Goal: Task Accomplishment & Management: Use online tool/utility

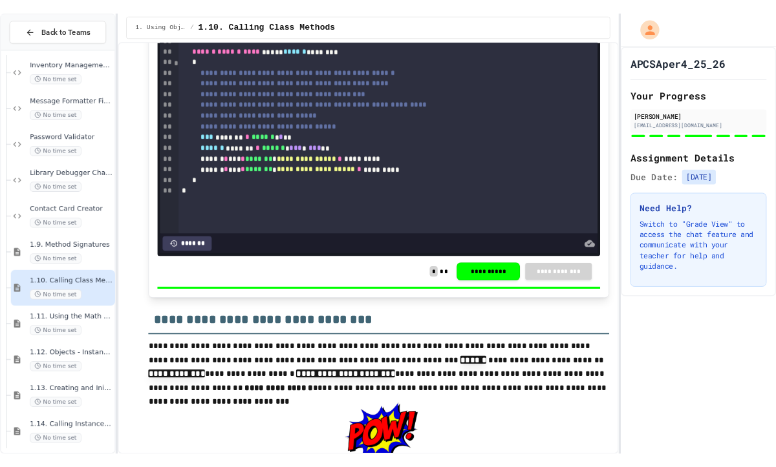
scroll to position [3653, 0]
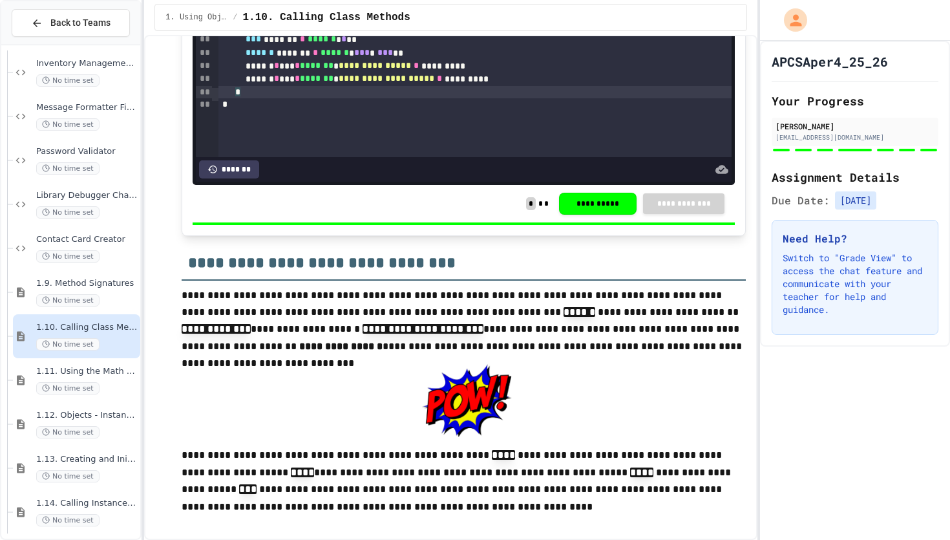
click at [403, 99] on div "*" at bounding box center [474, 92] width 513 height 13
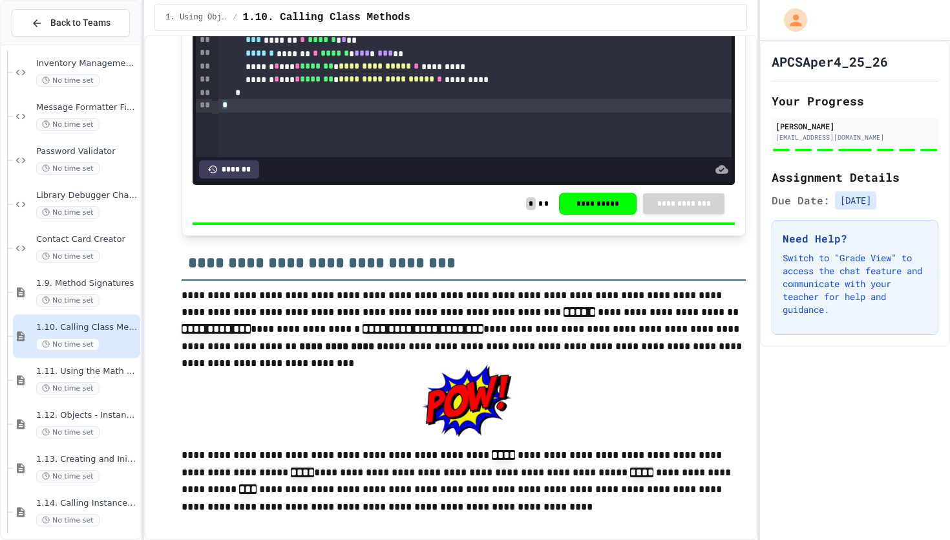
click at [382, 112] on div "*" at bounding box center [474, 105] width 513 height 13
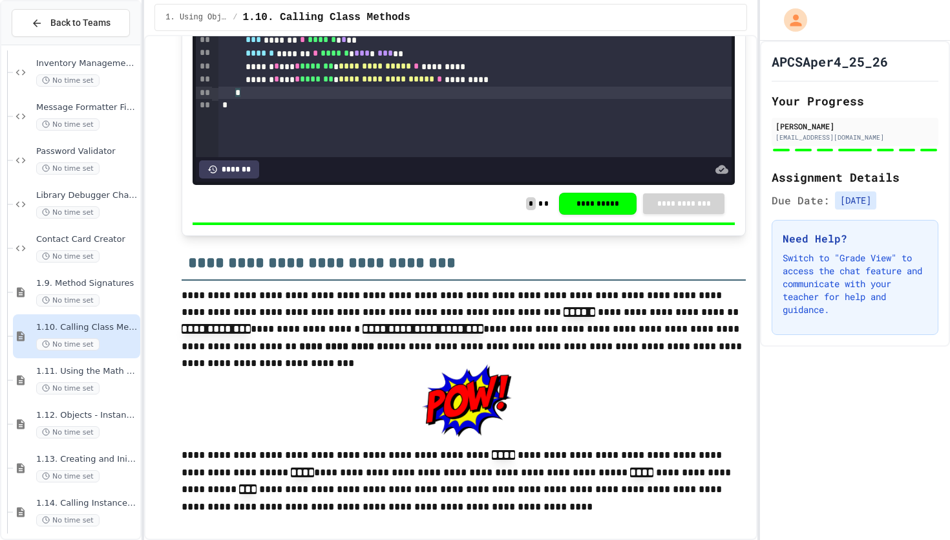
click at [381, 100] on div "*" at bounding box center [474, 93] width 513 height 13
click at [381, 112] on div "*" at bounding box center [474, 106] width 513 height 13
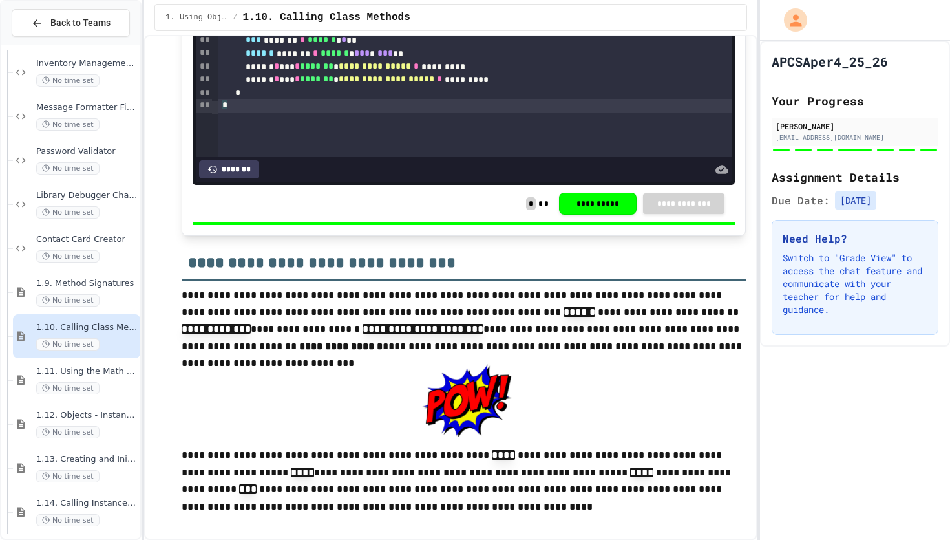
click at [381, 112] on div "*" at bounding box center [474, 105] width 513 height 13
